Goal: Find specific page/section: Find specific page/section

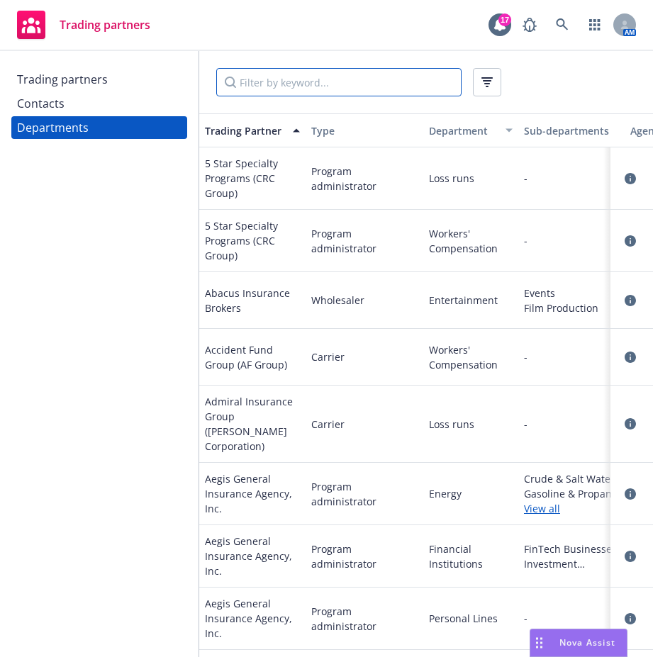
click at [278, 78] on input "Filter by keyword..." at bounding box center [338, 82] width 245 height 28
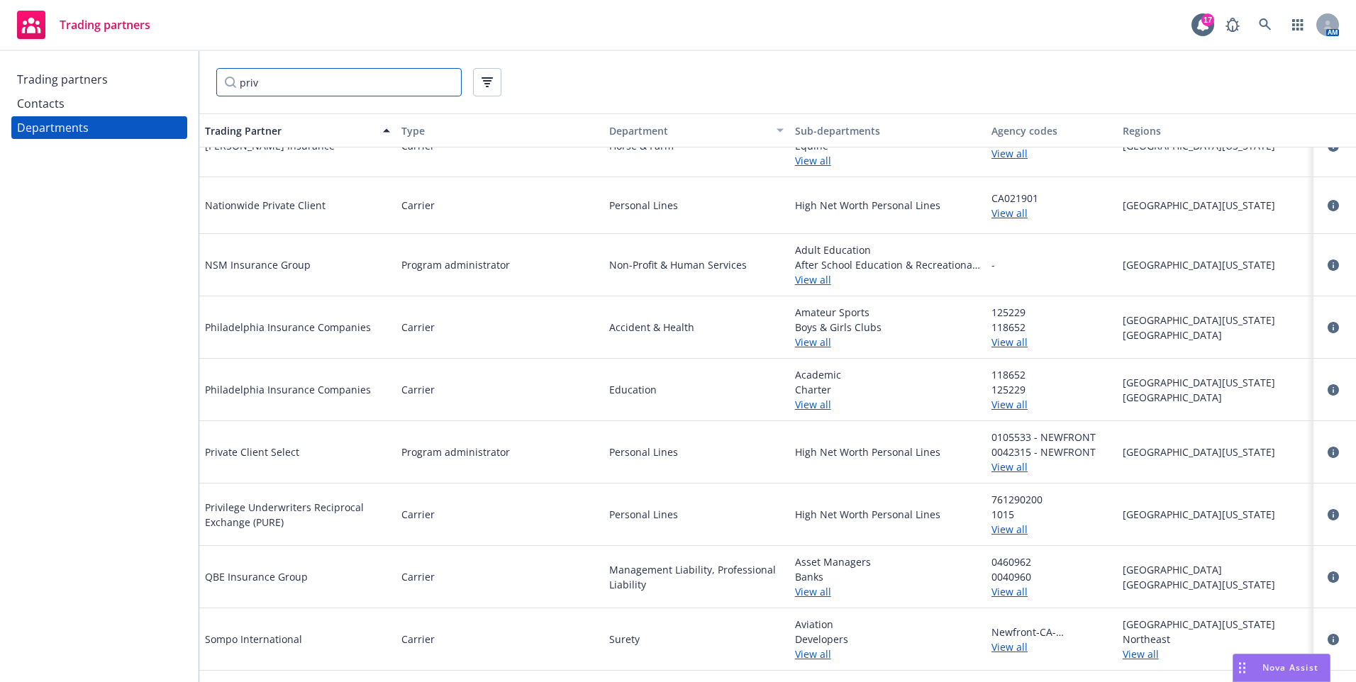
scroll to position [1125, 0]
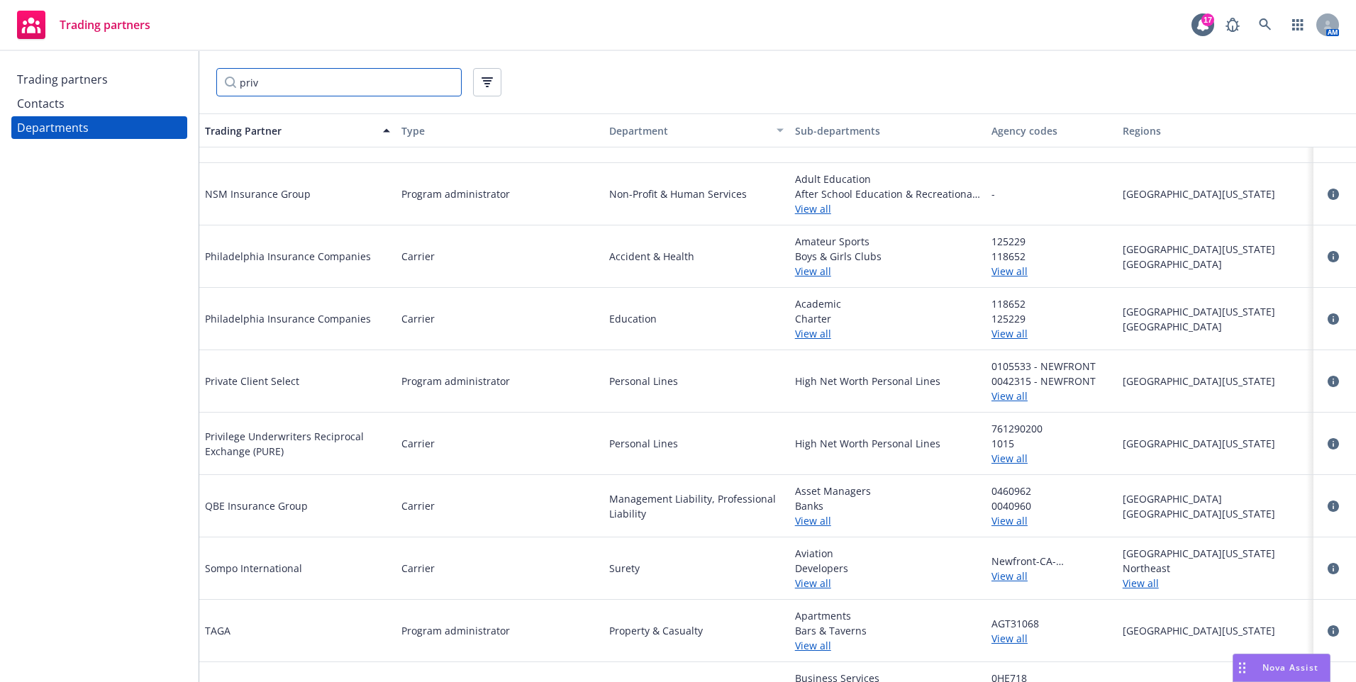
type input "priv"
drag, startPoint x: 1016, startPoint y: 445, endPoint x: 983, endPoint y: 425, distance: 39.2
click at [652, 425] on div "761290200 1015 View all" at bounding box center [1051, 444] width 131 height 62
copy div "761290200 1015"
